Goal: Information Seeking & Learning: Compare options

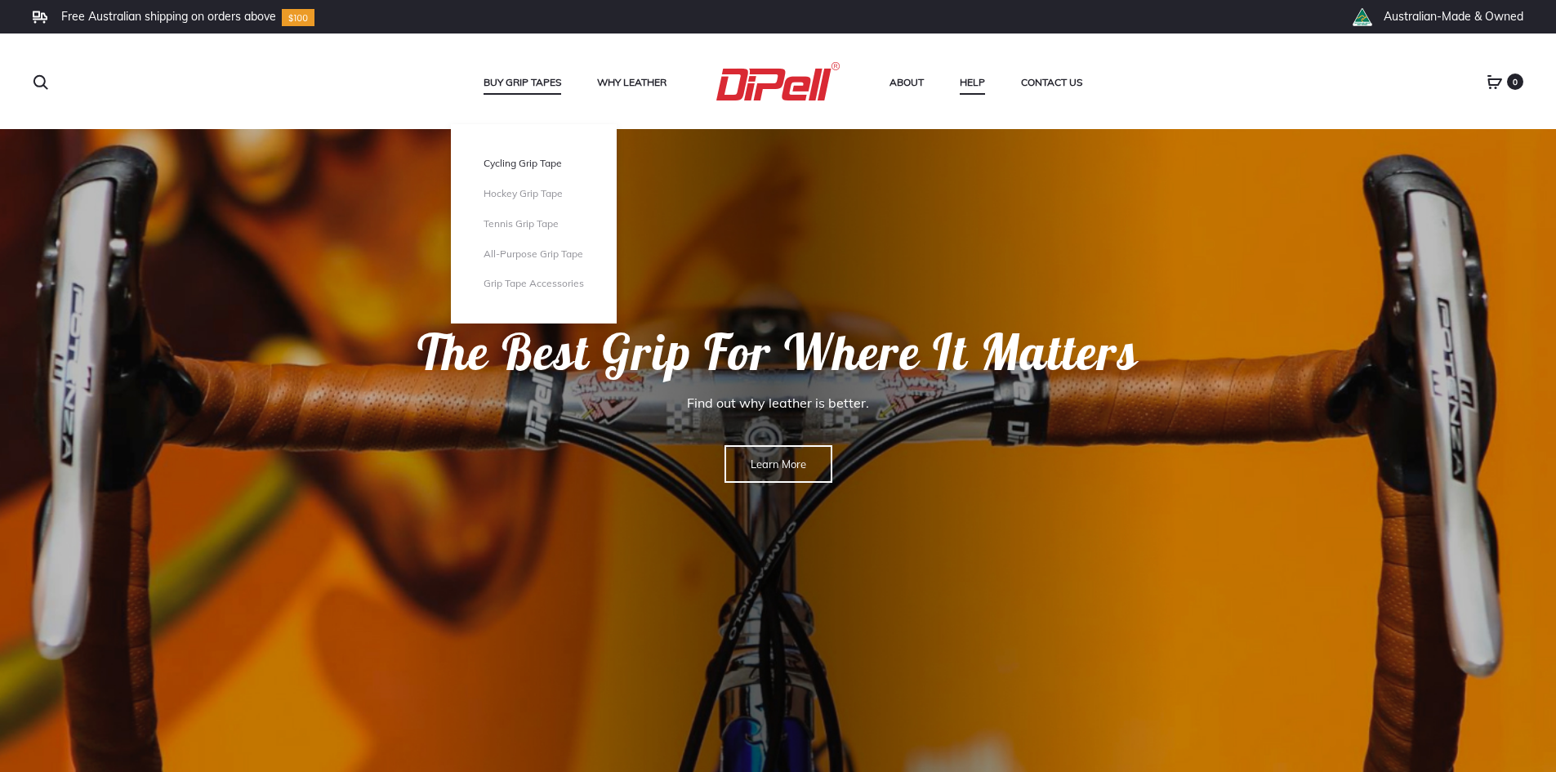
click at [520, 166] on link "Cycling Grip Tape" at bounding box center [534, 164] width 100 height 14
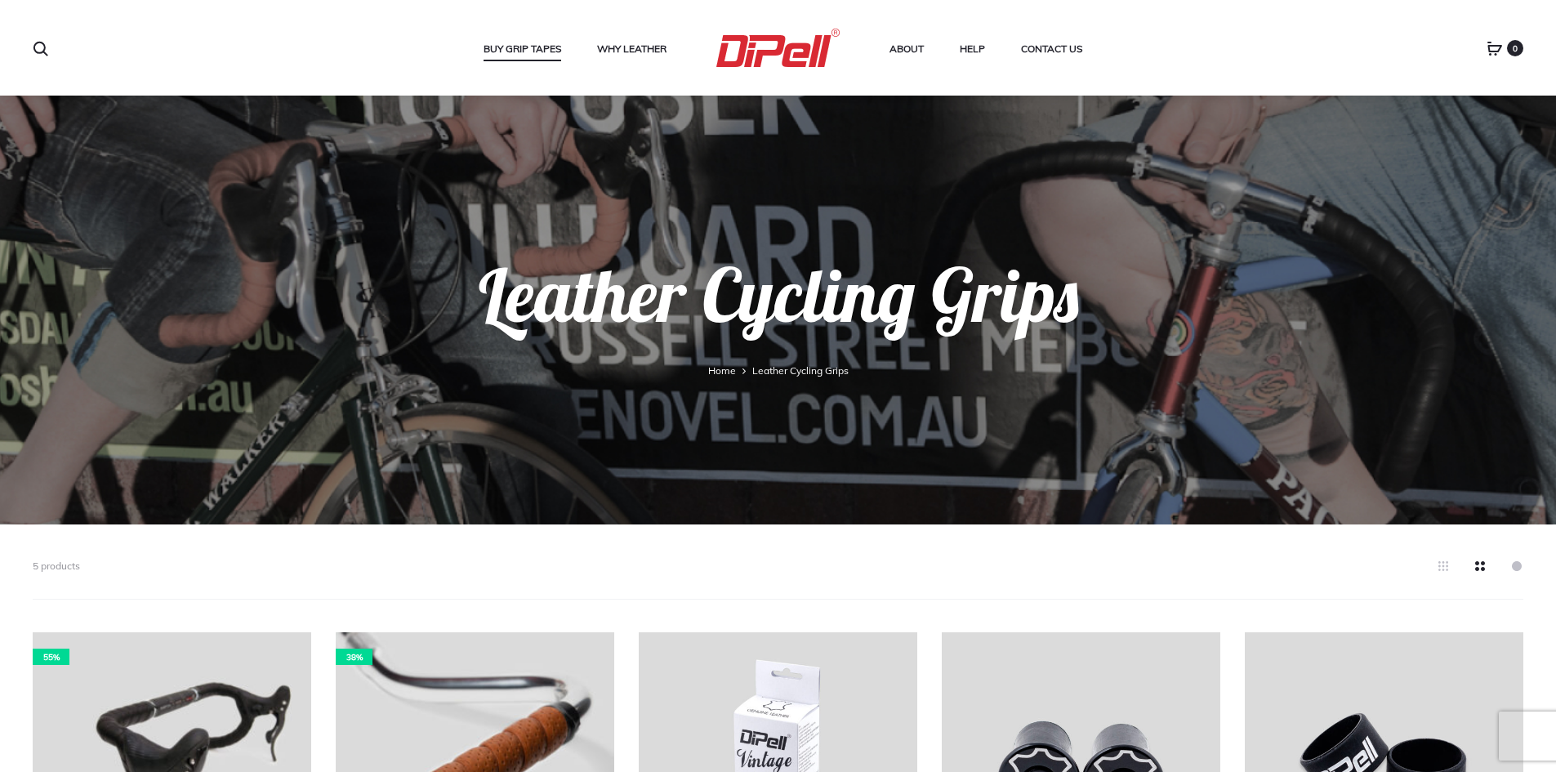
scroll to position [327, 0]
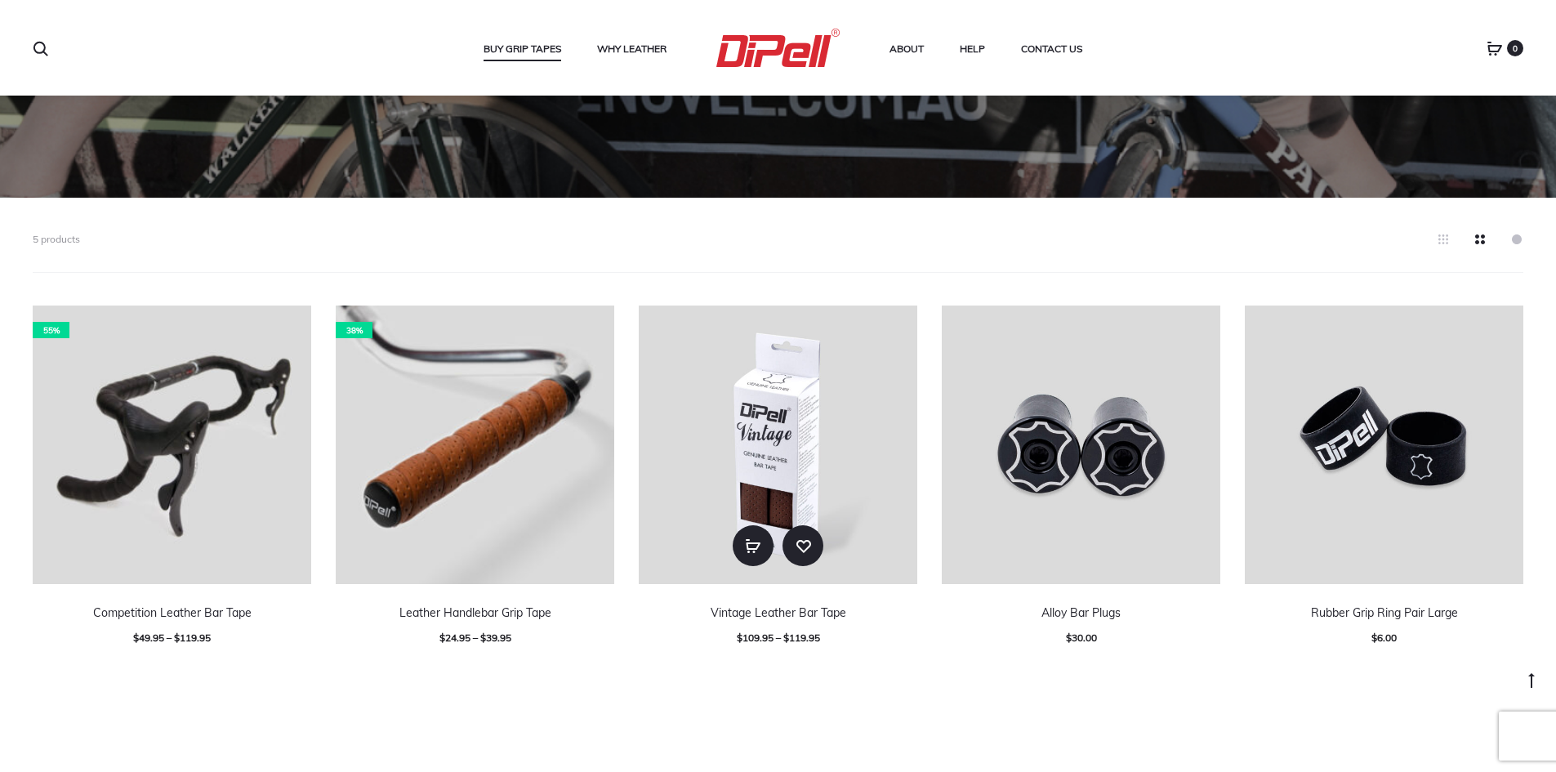
click at [804, 435] on img at bounding box center [778, 445] width 279 height 279
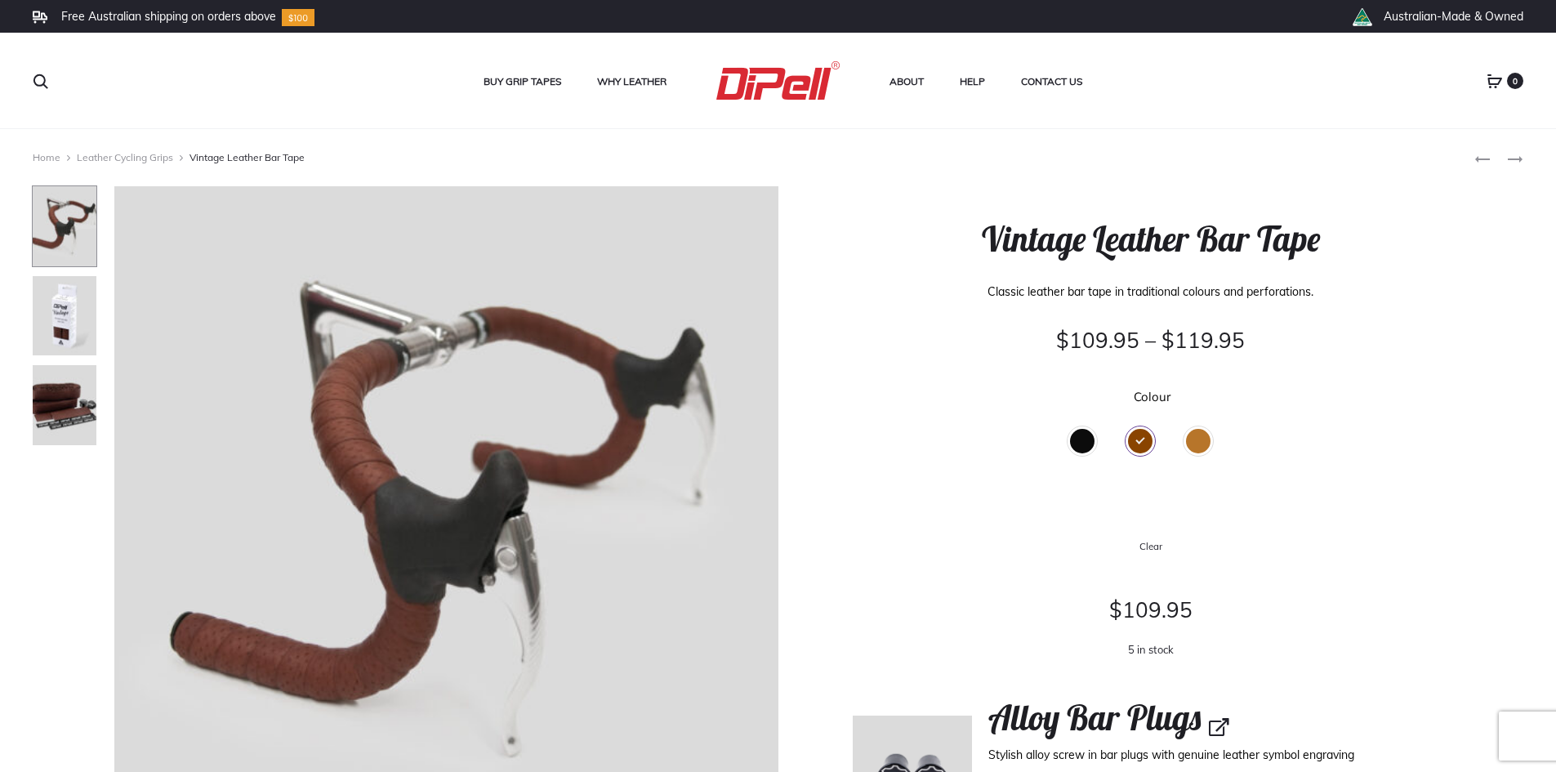
click at [1191, 444] on div "Tan" at bounding box center [1198, 441] width 25 height 25
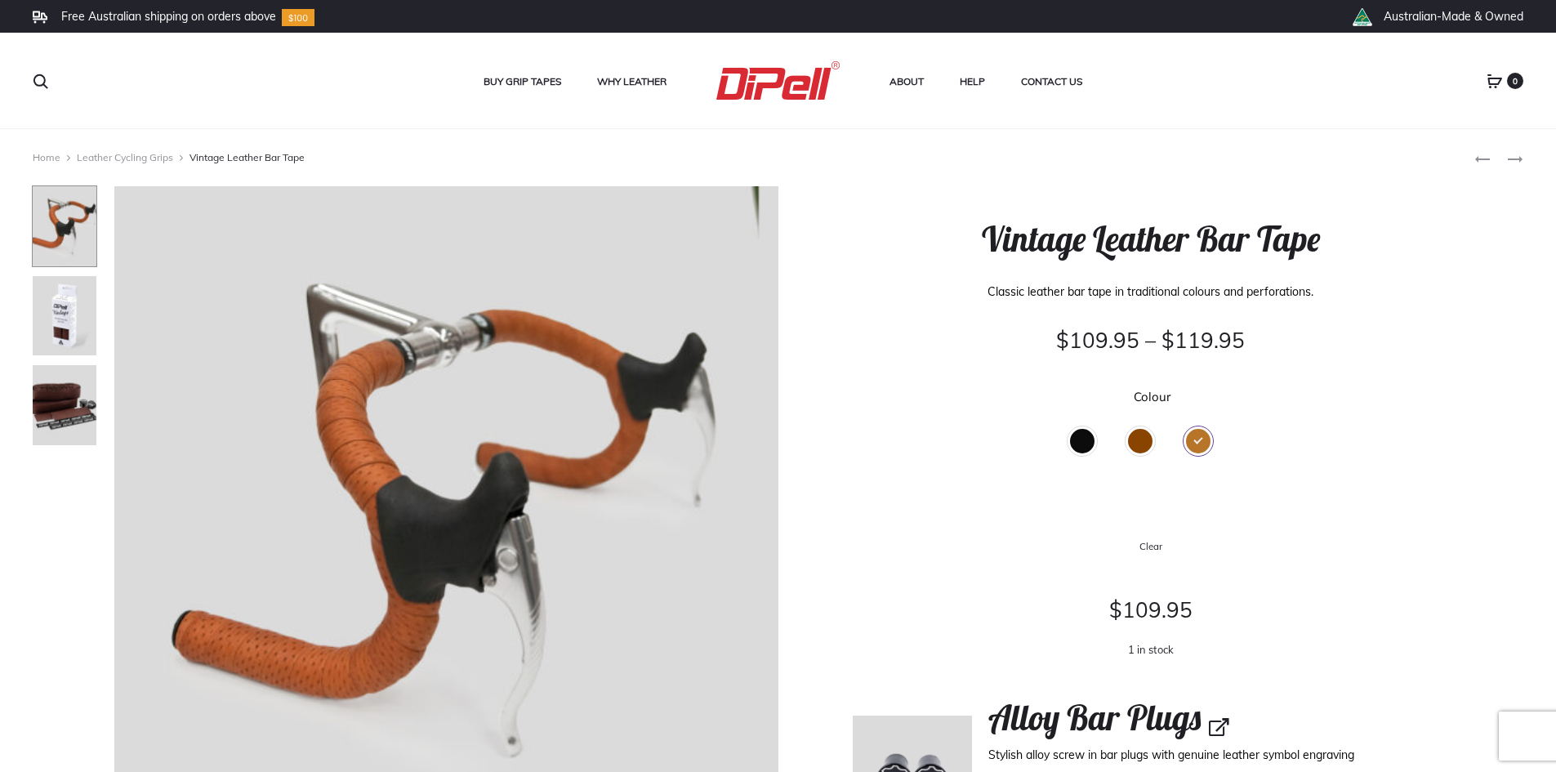
click at [1144, 440] on div "Brown" at bounding box center [1140, 441] width 25 height 25
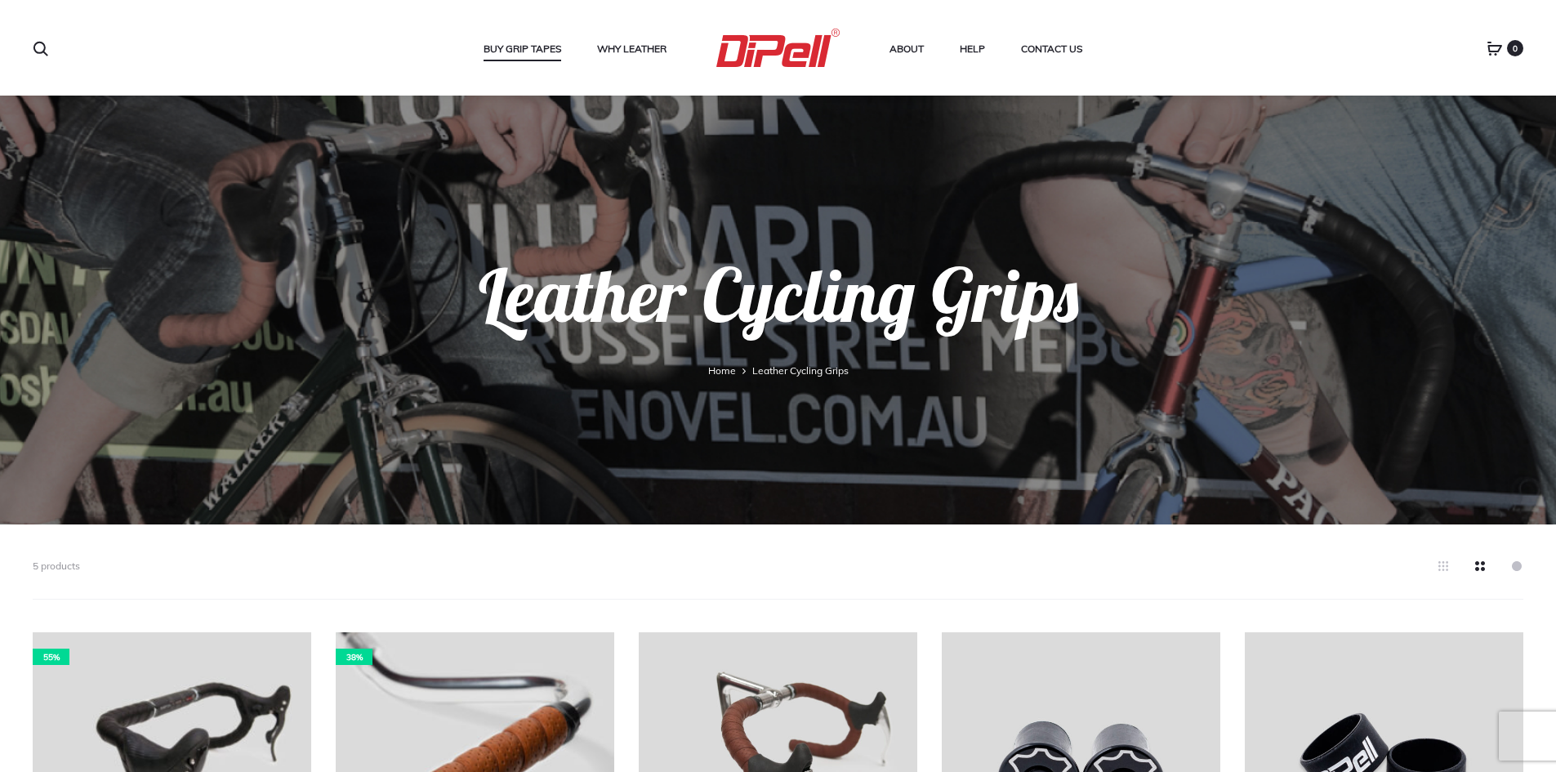
scroll to position [337, 0]
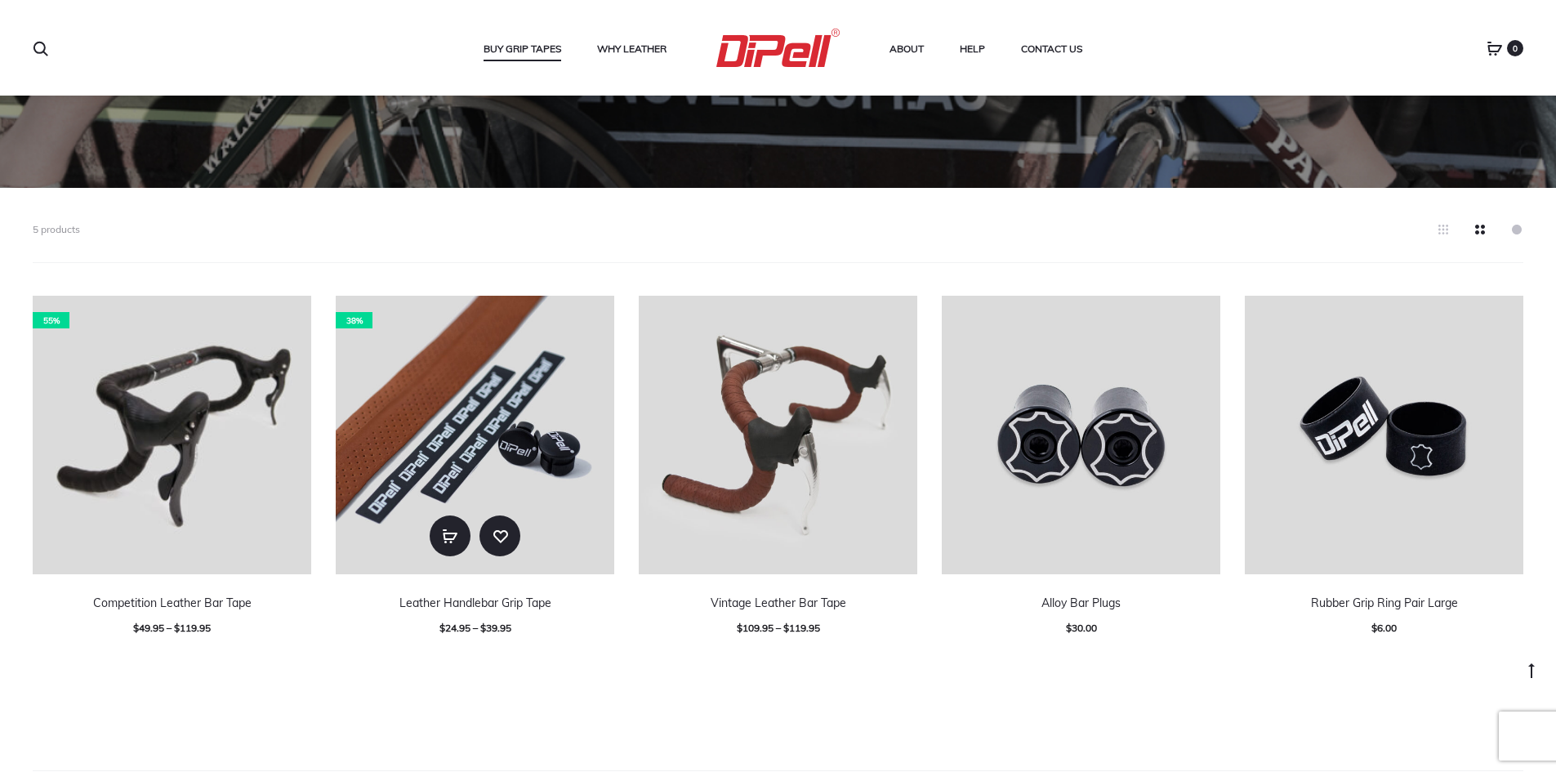
click at [459, 403] on img at bounding box center [475, 435] width 279 height 279
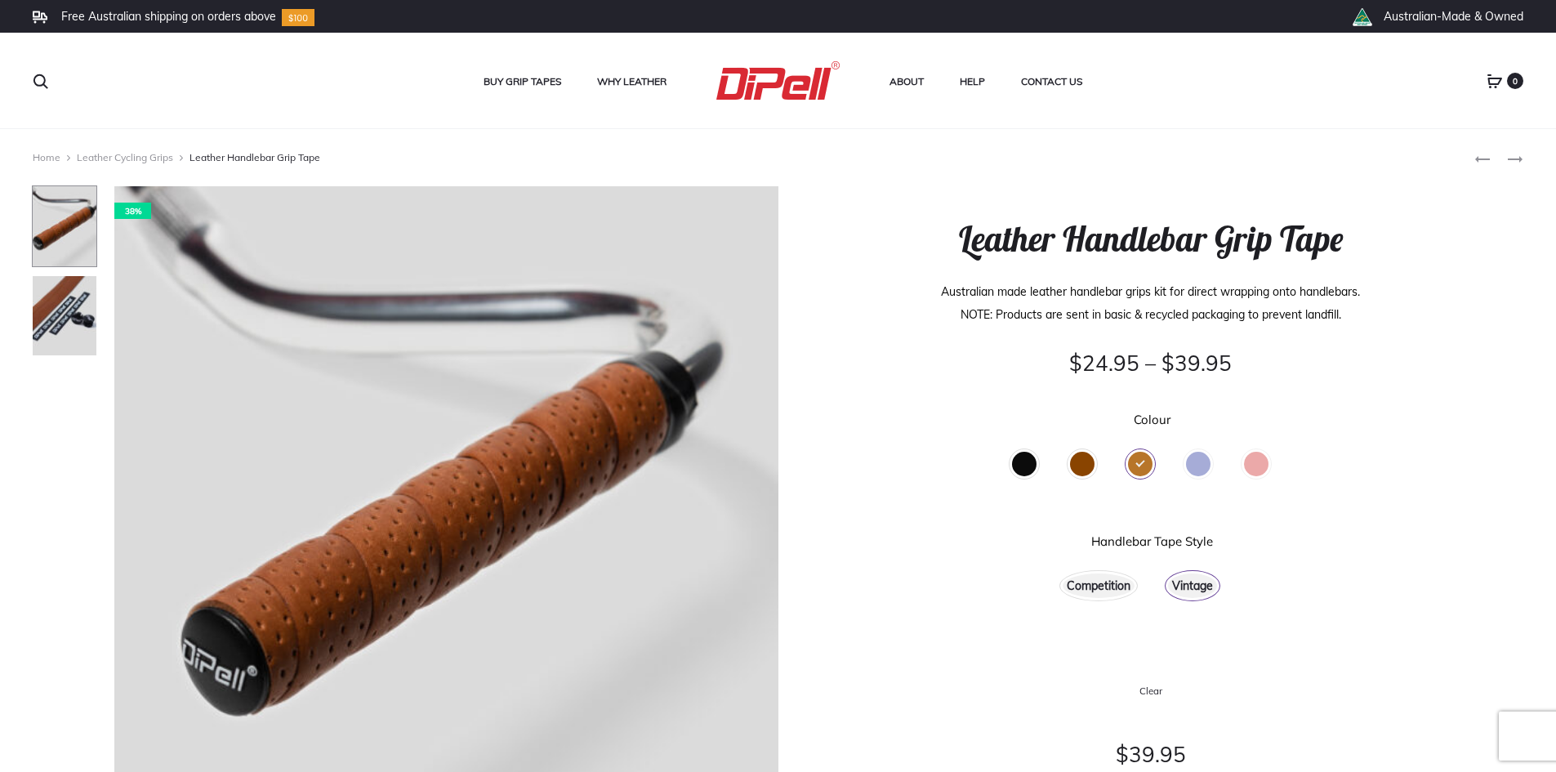
click at [1093, 587] on div "Competition" at bounding box center [1099, 586] width 72 height 25
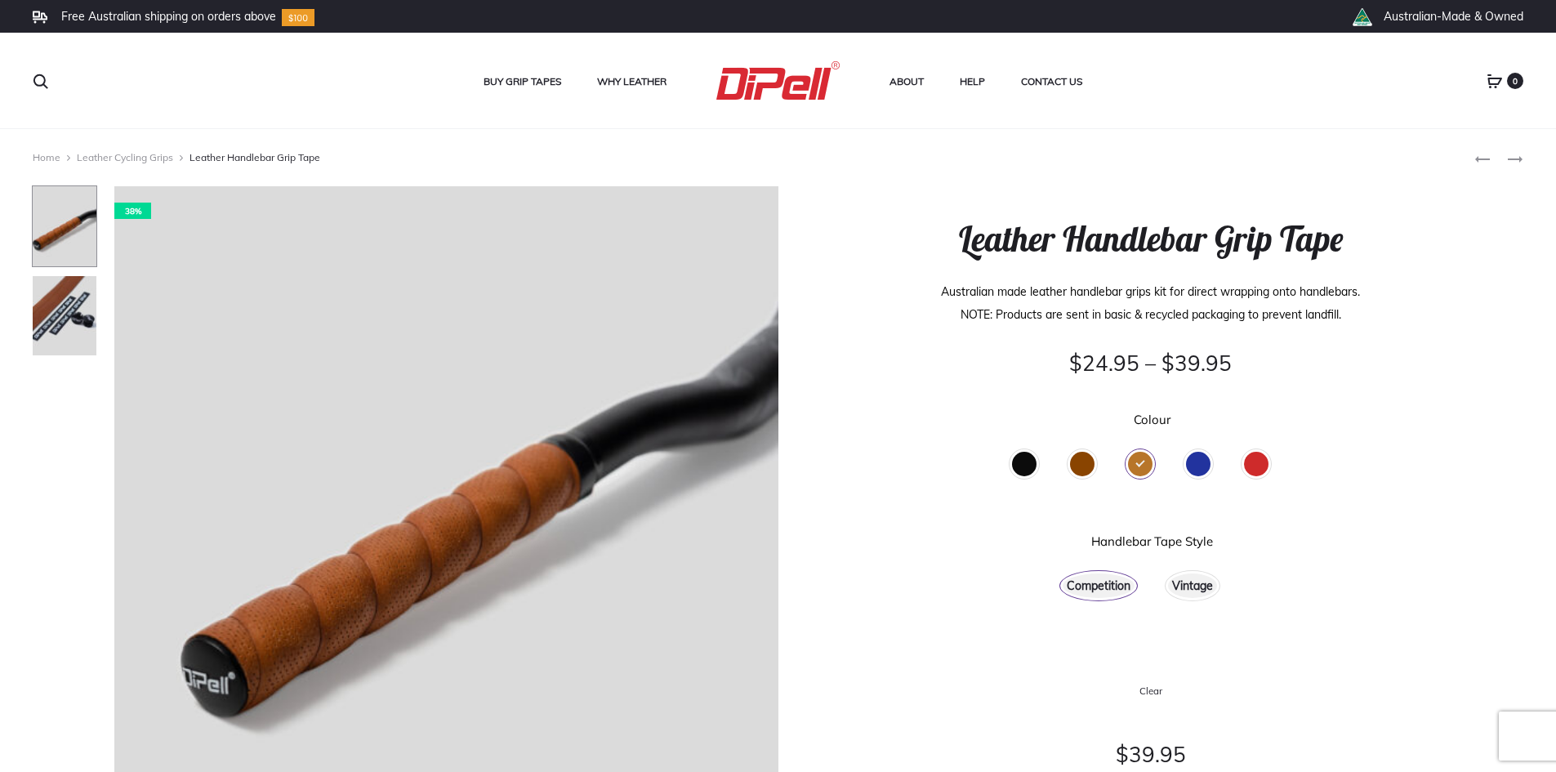
click at [1203, 587] on div "Vintage" at bounding box center [1192, 586] width 49 height 25
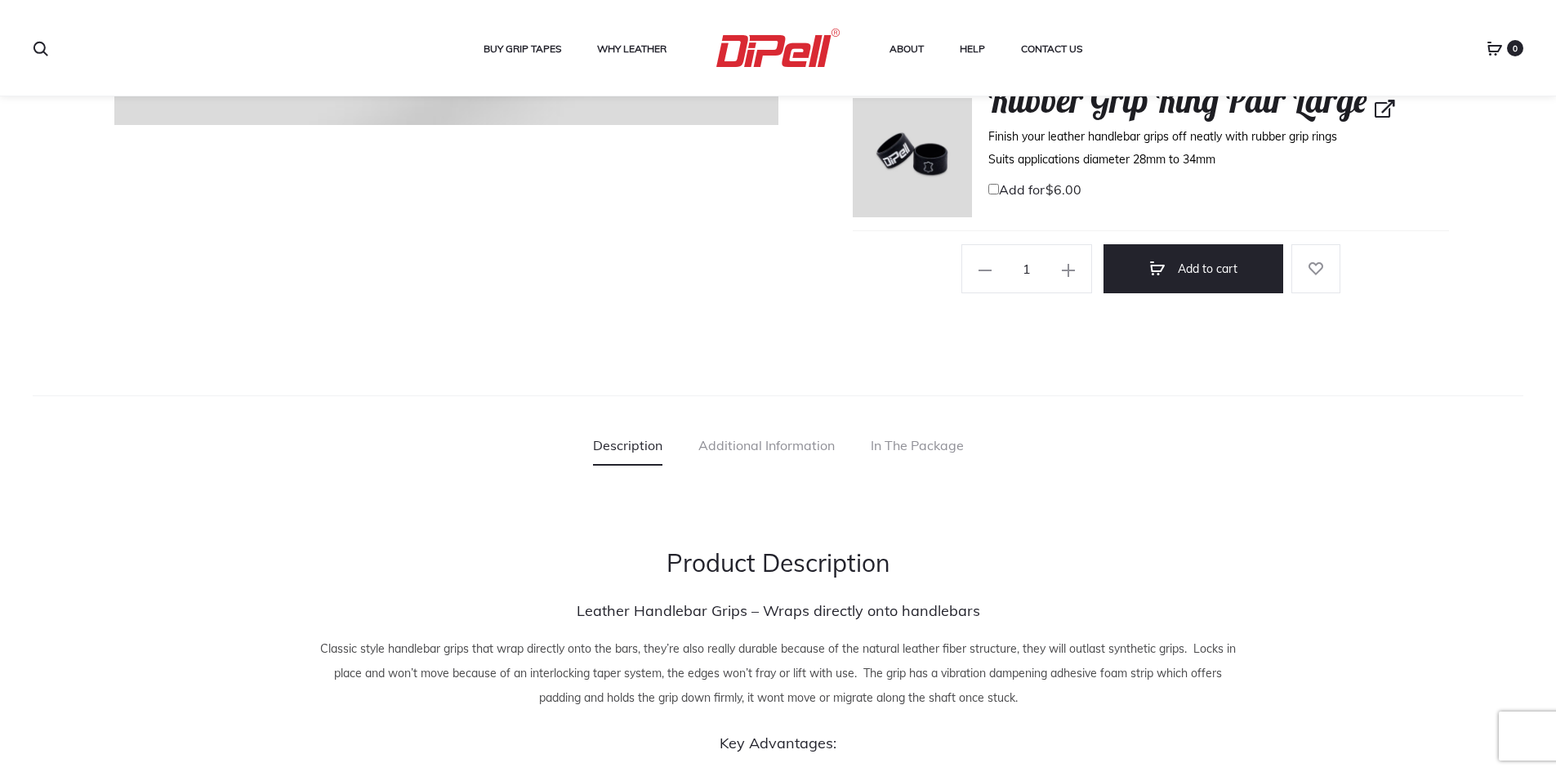
scroll to position [980, 0]
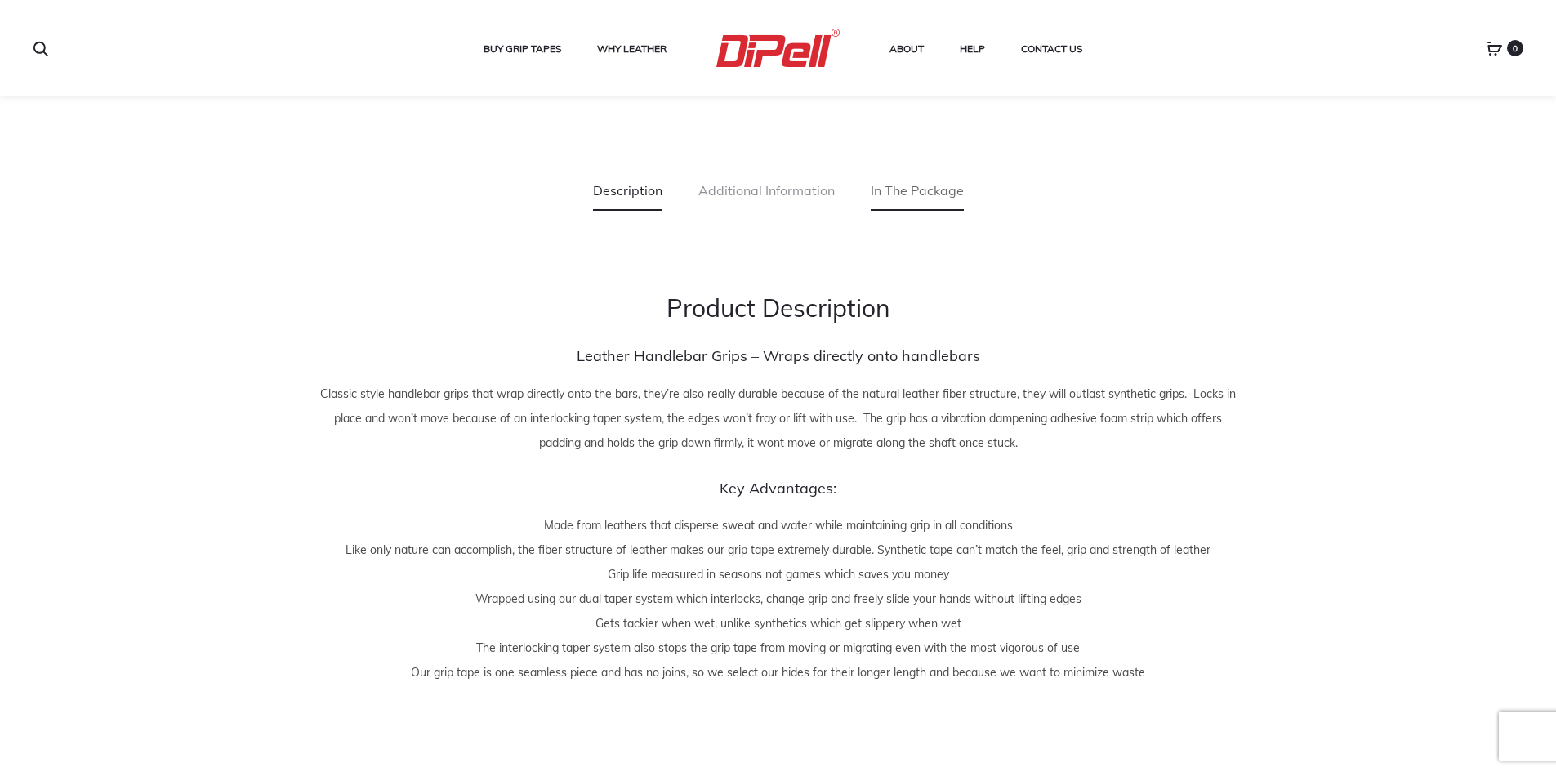
click at [894, 190] on link "In The Package" at bounding box center [917, 190] width 93 height 41
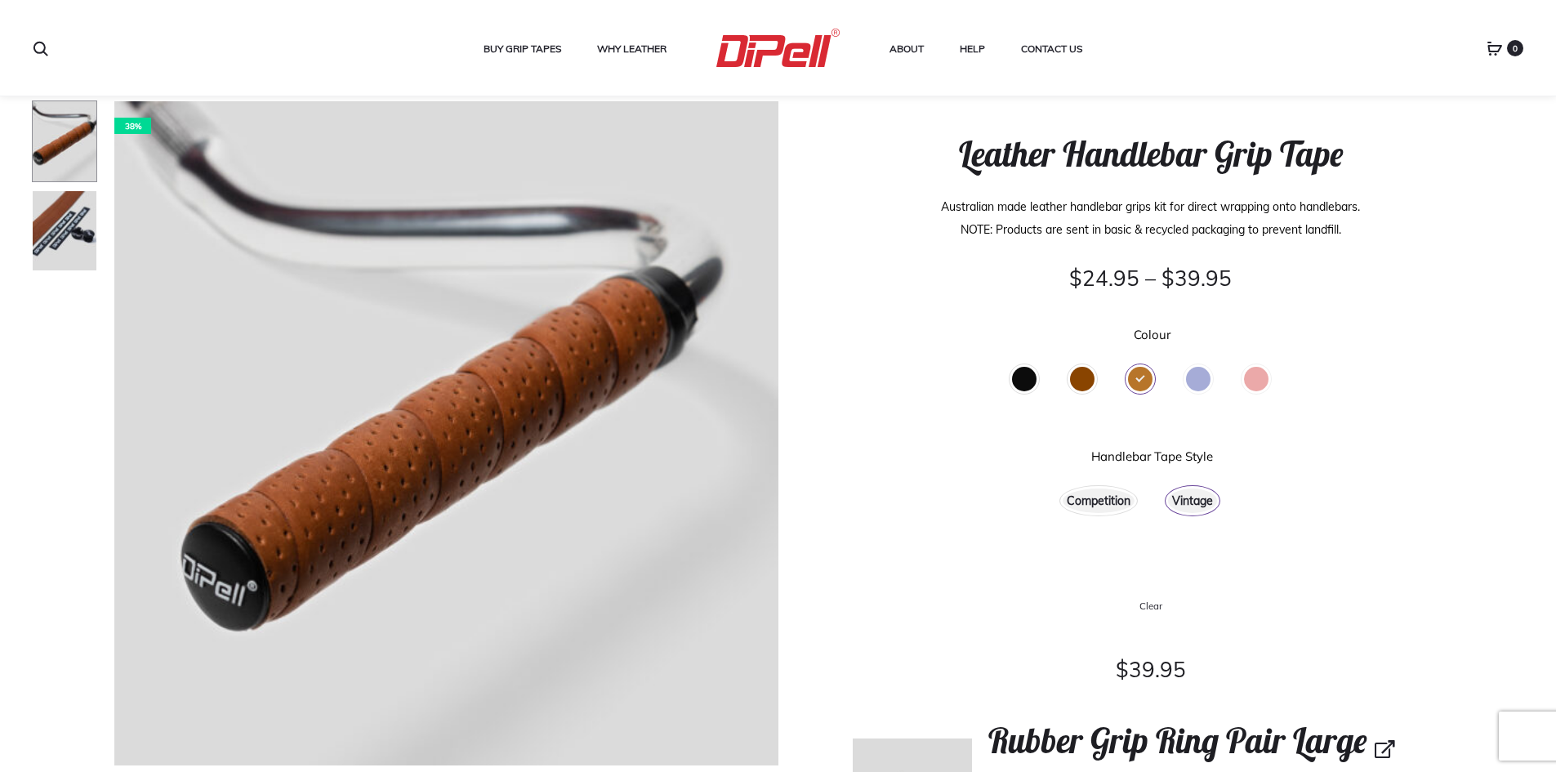
scroll to position [0, 0]
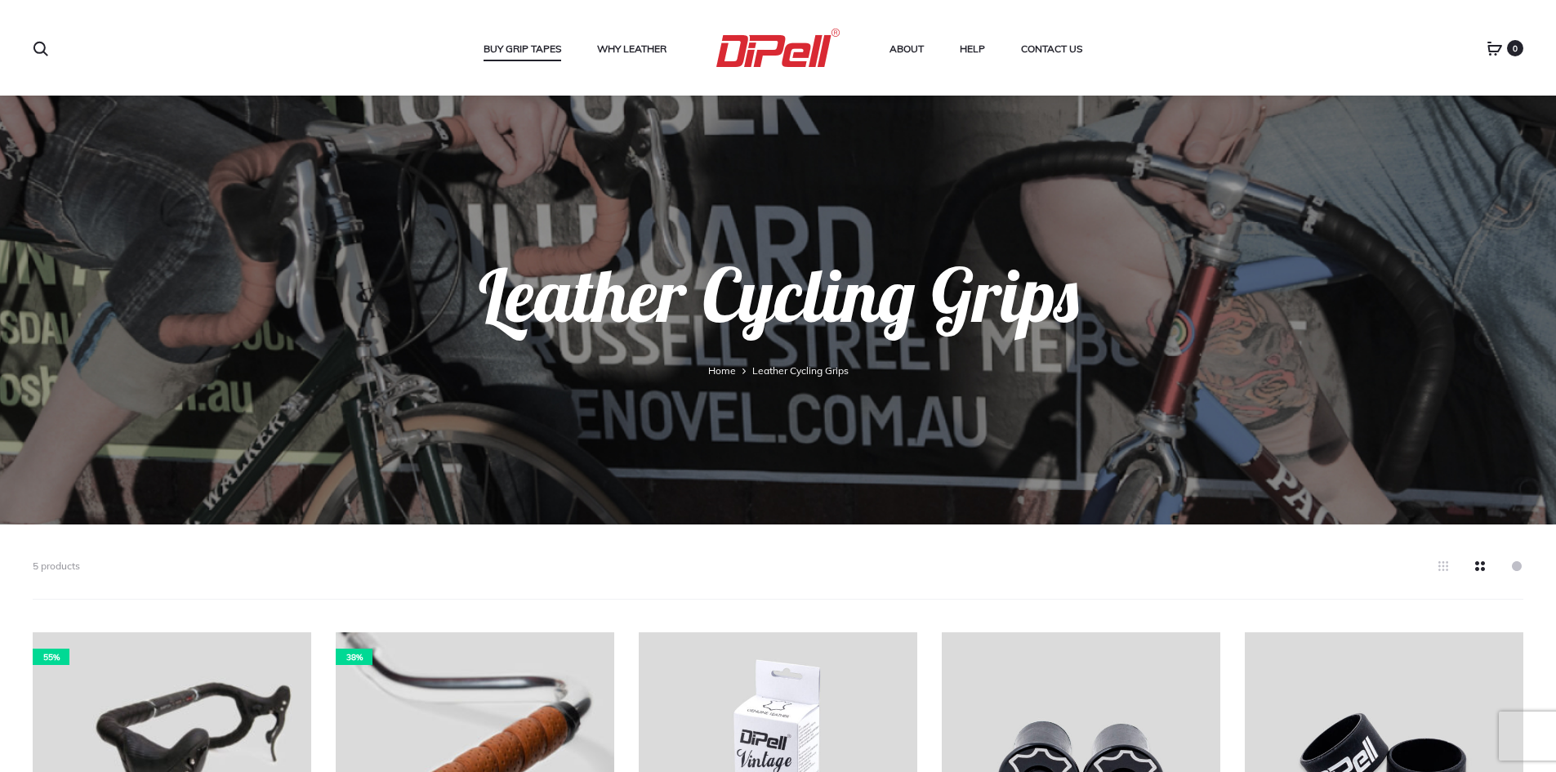
scroll to position [346, 0]
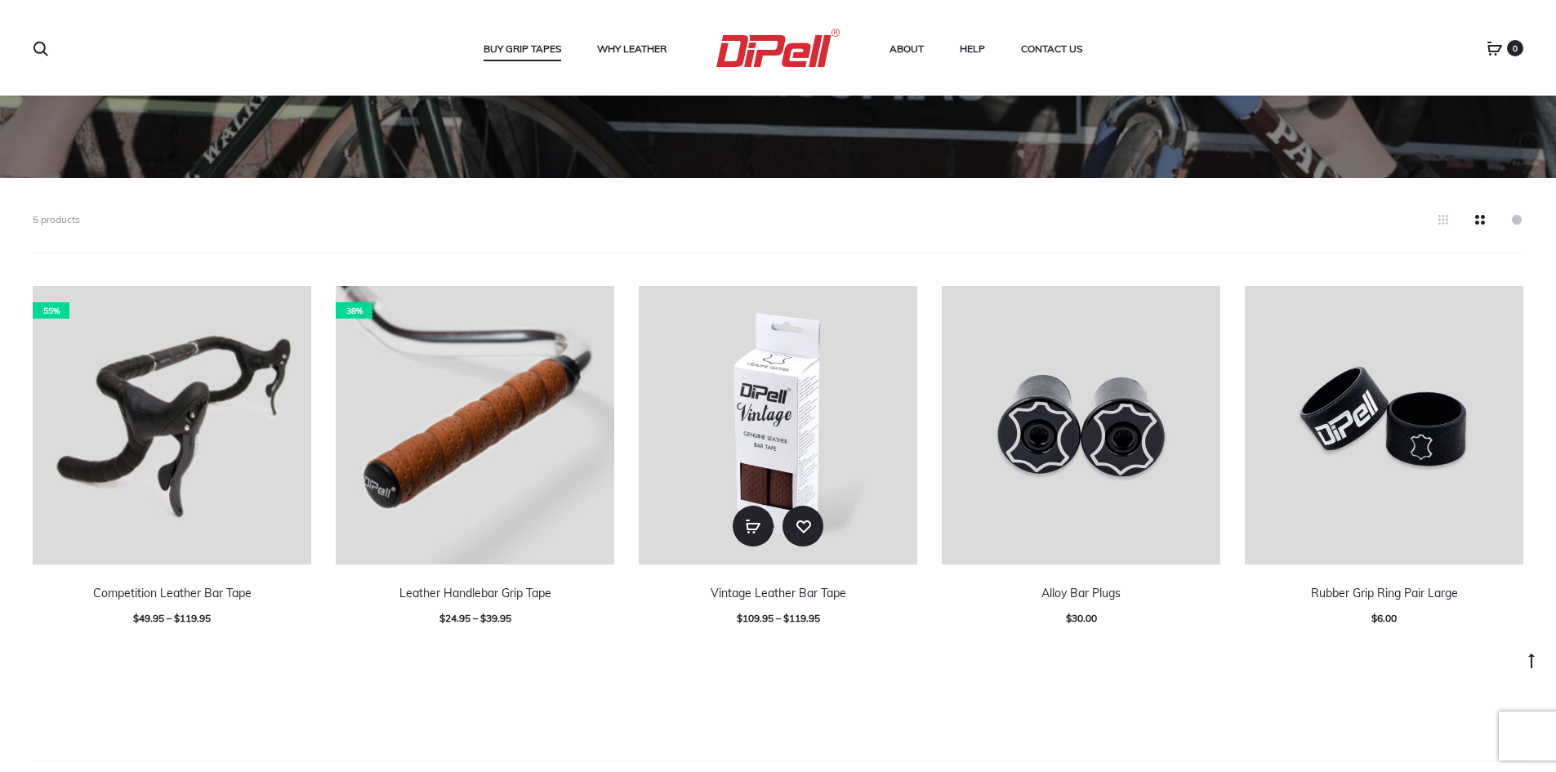
click at [739, 409] on img at bounding box center [778, 425] width 279 height 279
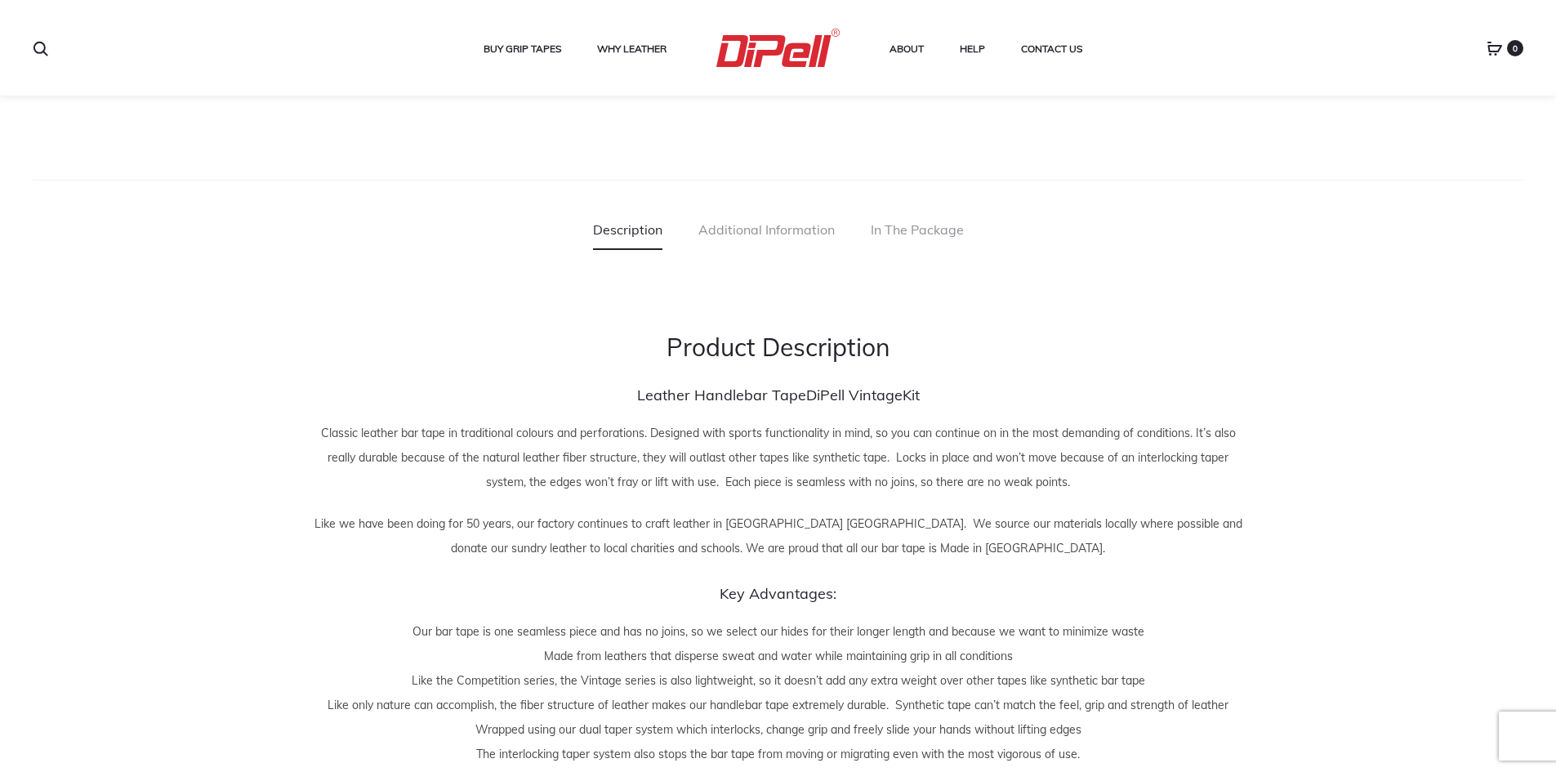
scroll to position [980, 0]
click at [923, 234] on link "In The Package" at bounding box center [917, 230] width 93 height 41
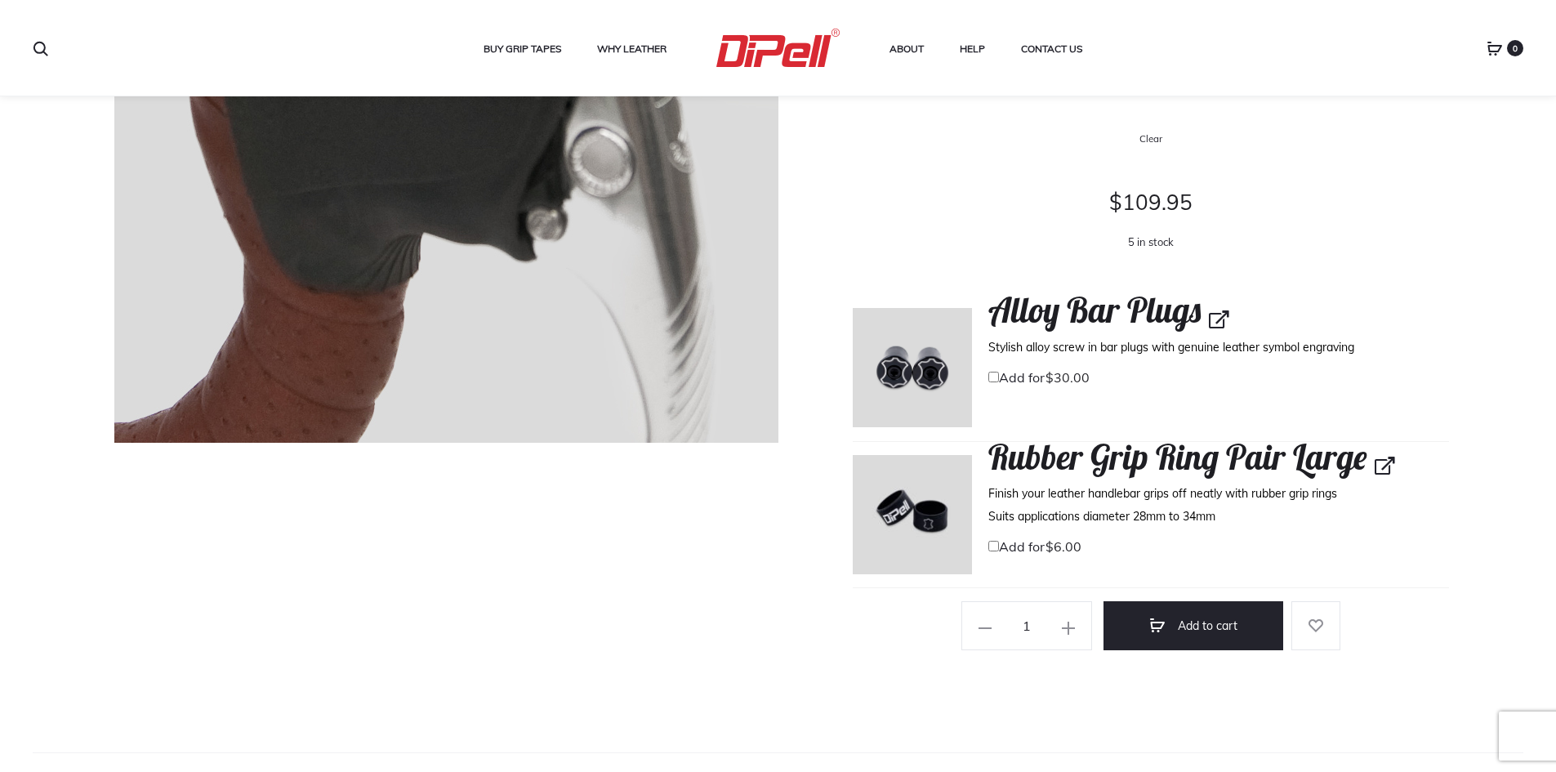
scroll to position [0, 0]
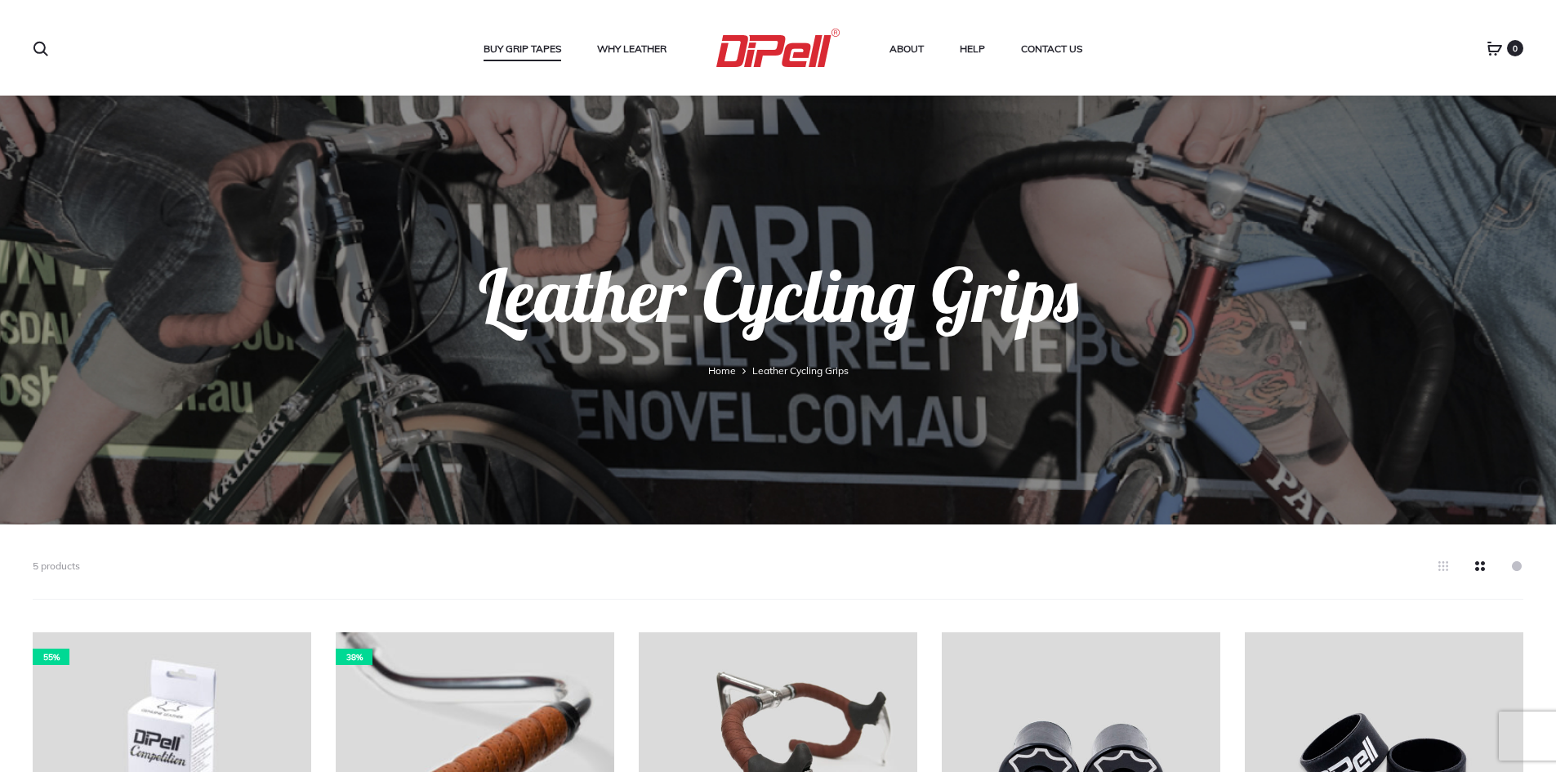
scroll to position [346, 0]
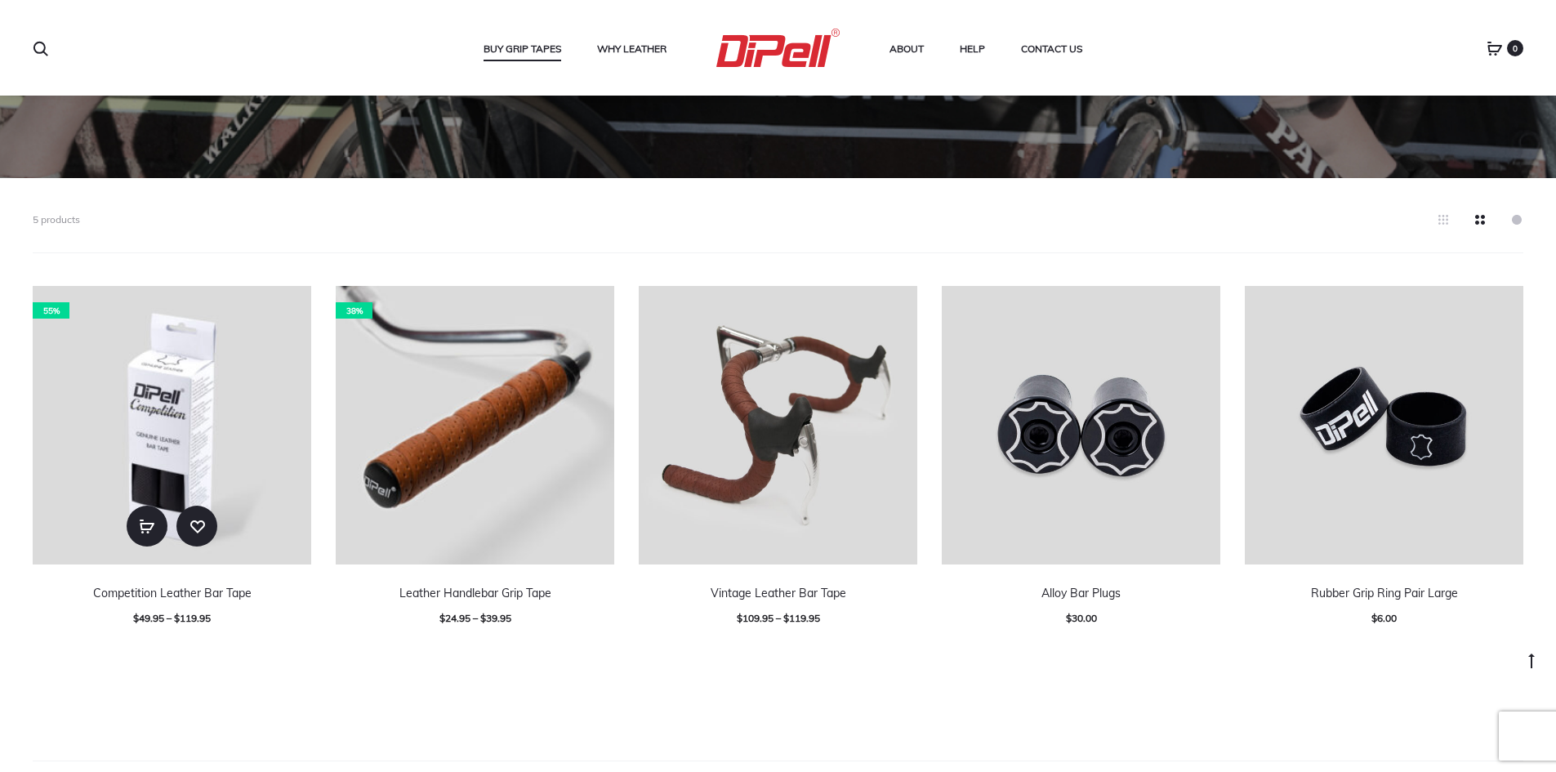
click at [180, 378] on img at bounding box center [172, 425] width 279 height 279
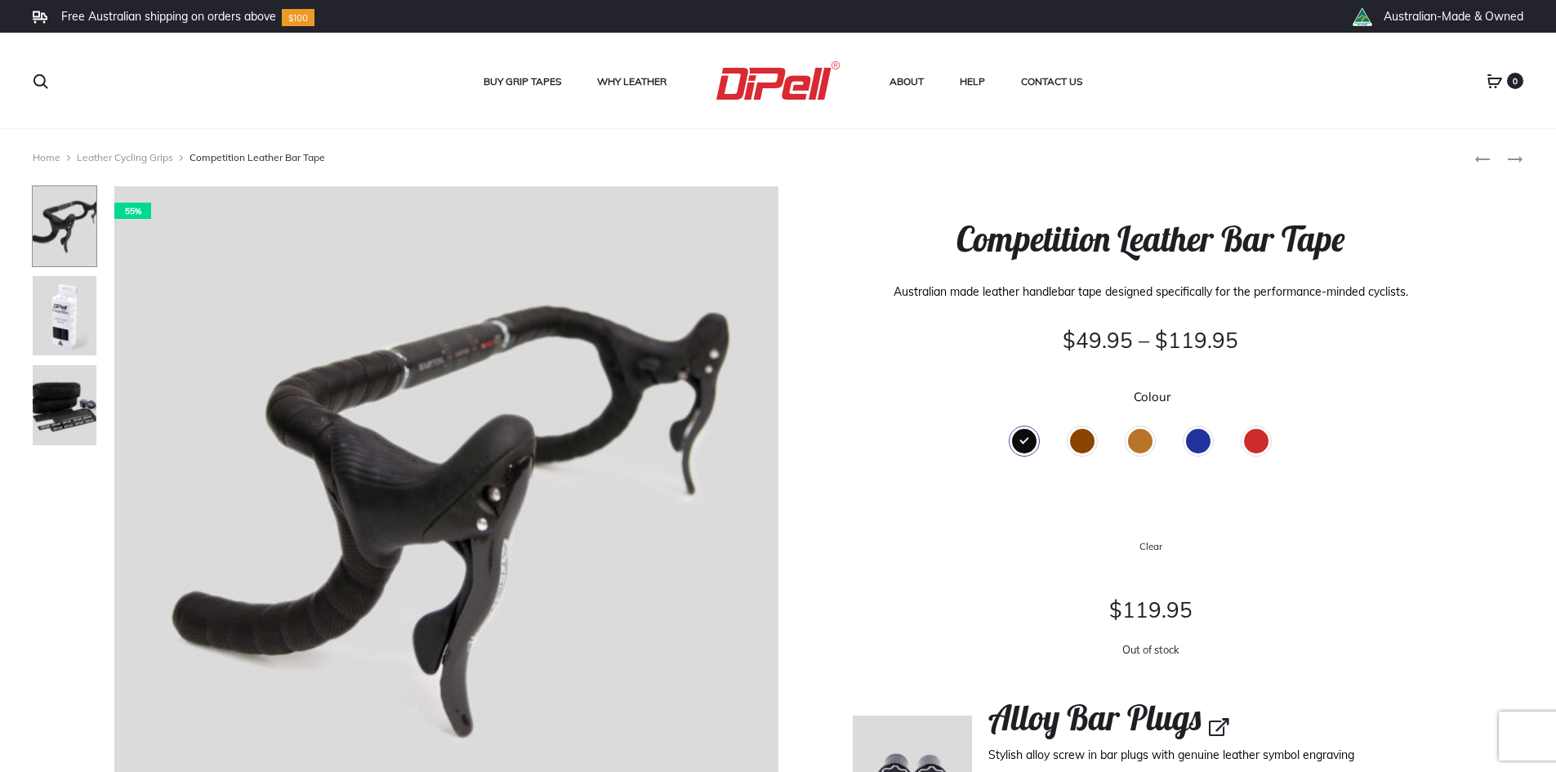
click at [1149, 441] on div "Tan" at bounding box center [1140, 441] width 25 height 25
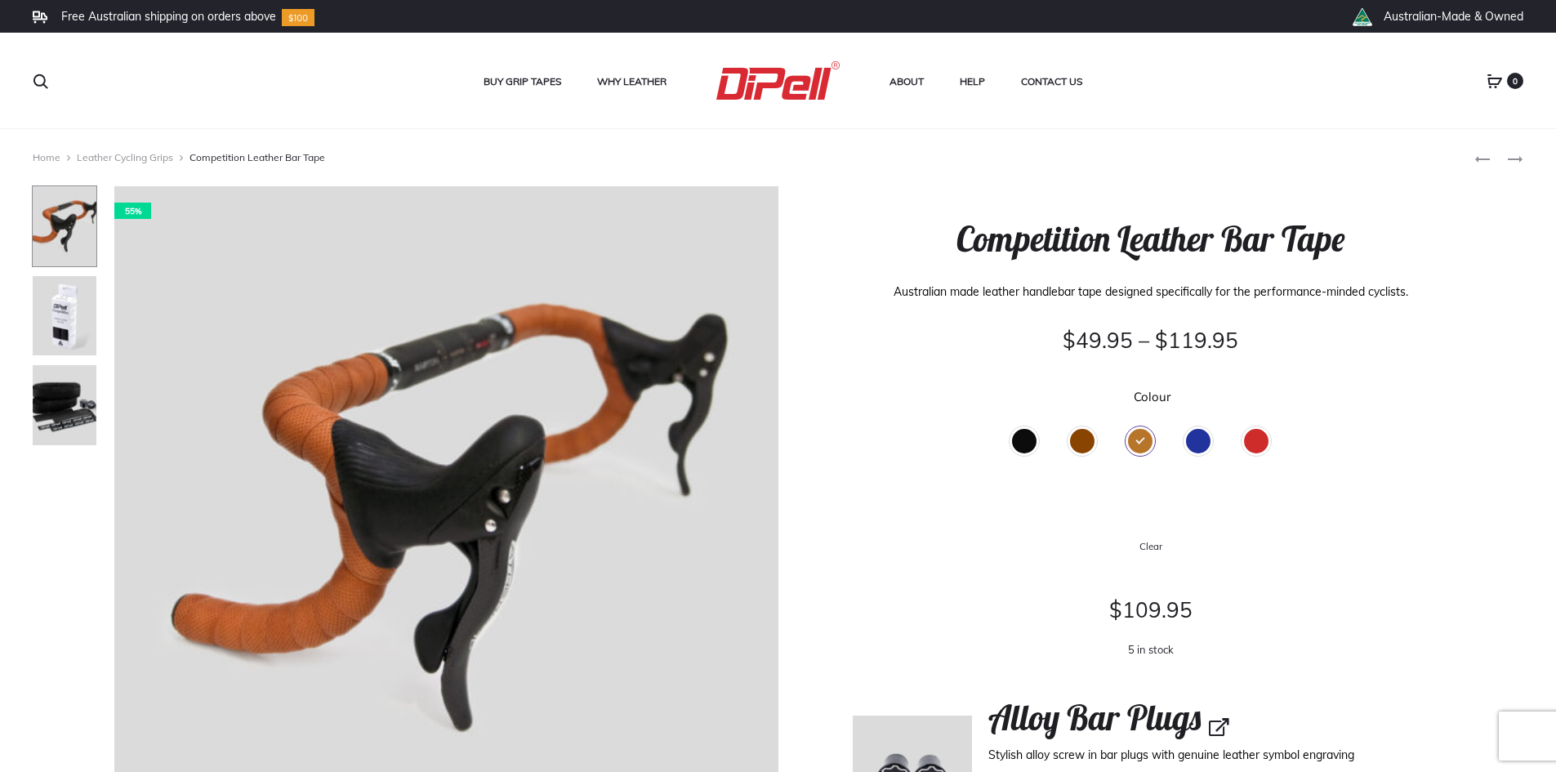
click at [1081, 443] on div "Brown" at bounding box center [1082, 441] width 25 height 25
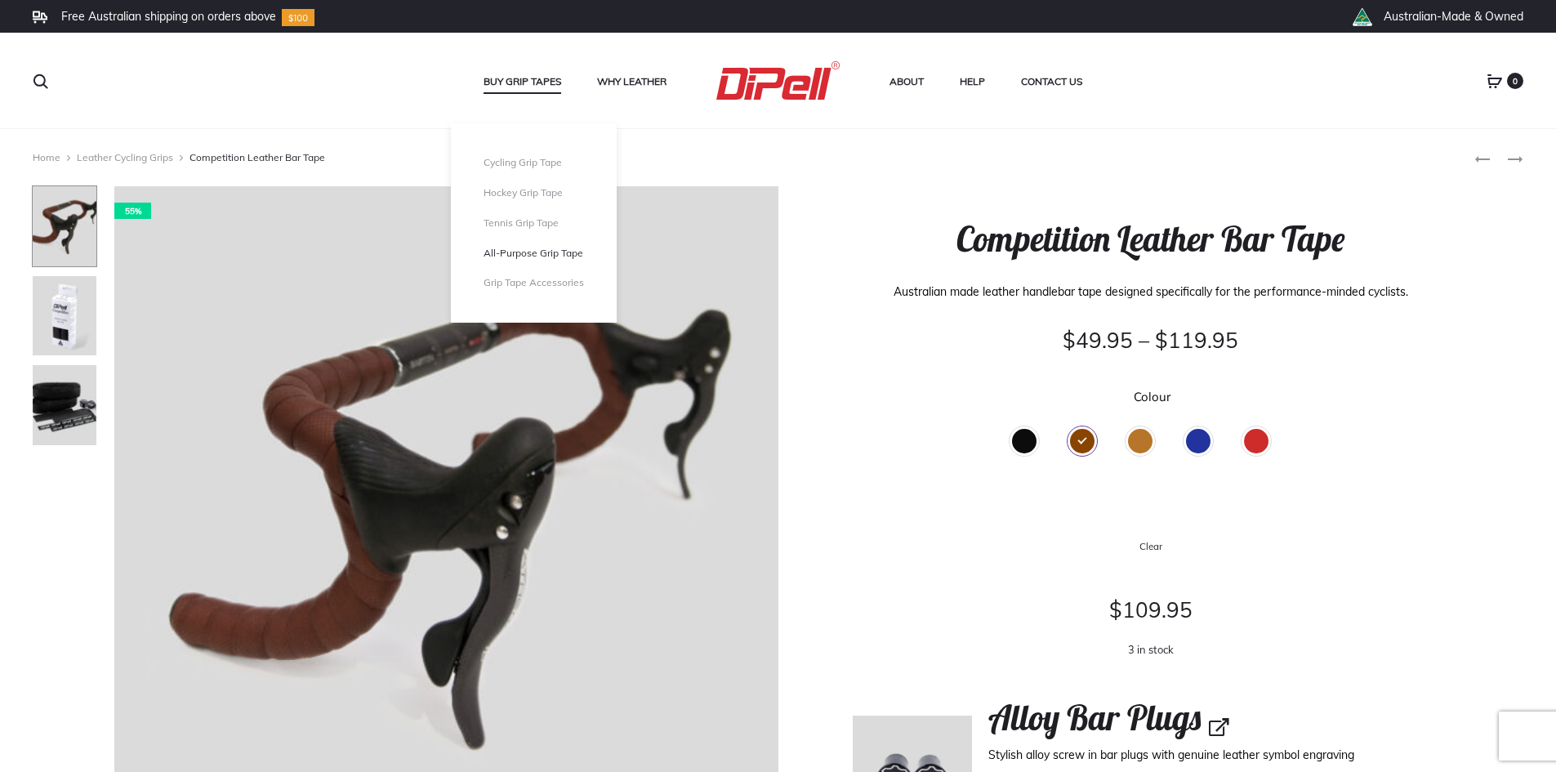
click at [549, 251] on link "All-Purpose Grip Tape" at bounding box center [534, 254] width 100 height 14
